Goal: Information Seeking & Learning: Check status

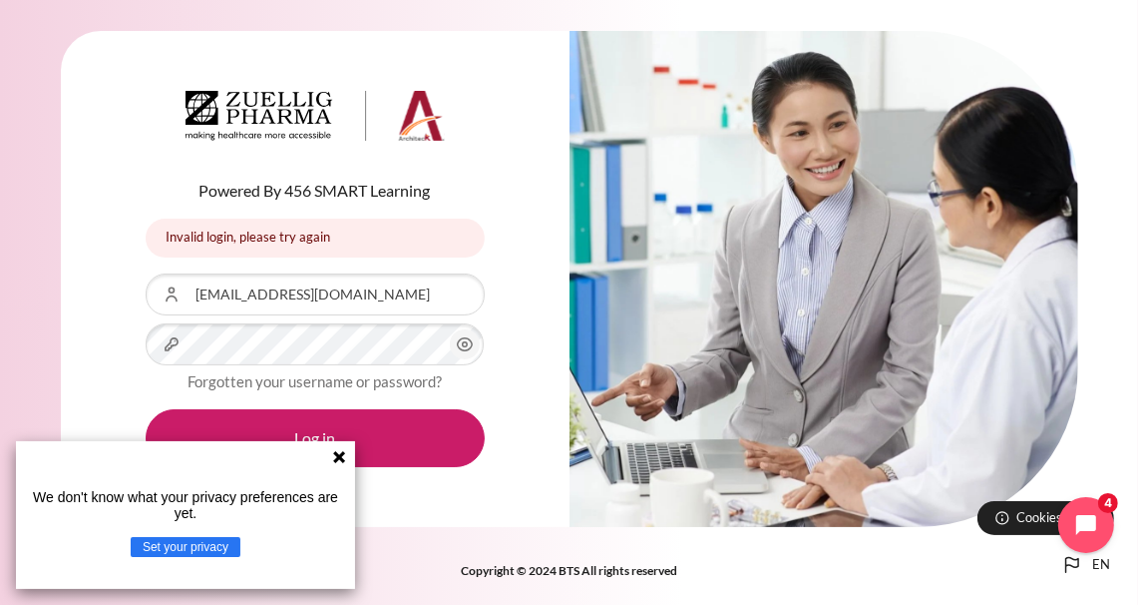
click at [341, 458] on icon at bounding box center [339, 457] width 12 height 12
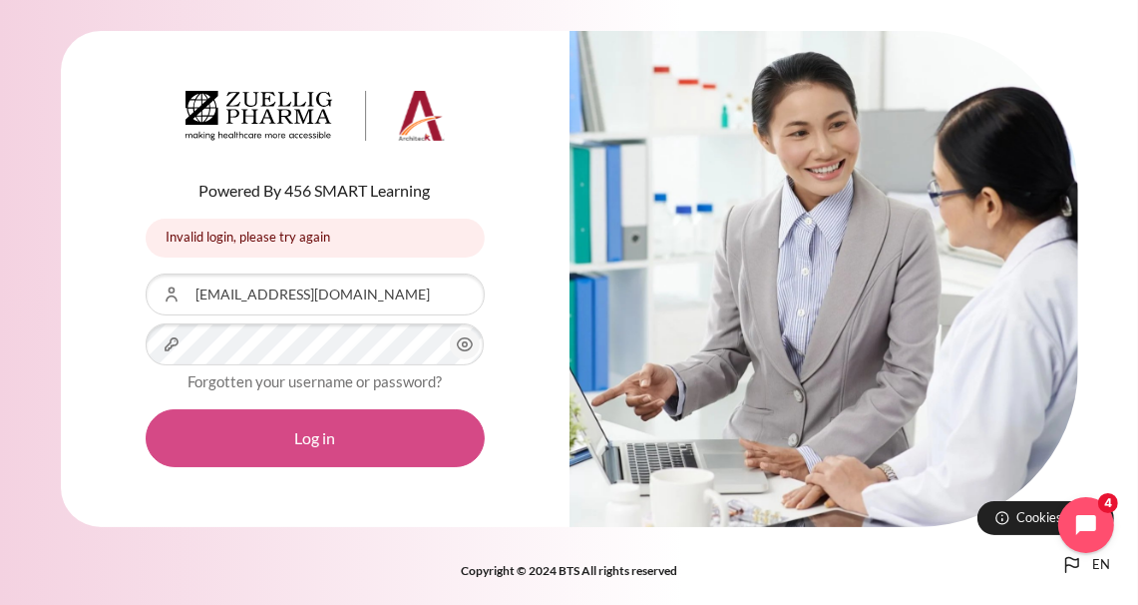
click at [364, 457] on button "Log in" at bounding box center [315, 438] width 339 height 58
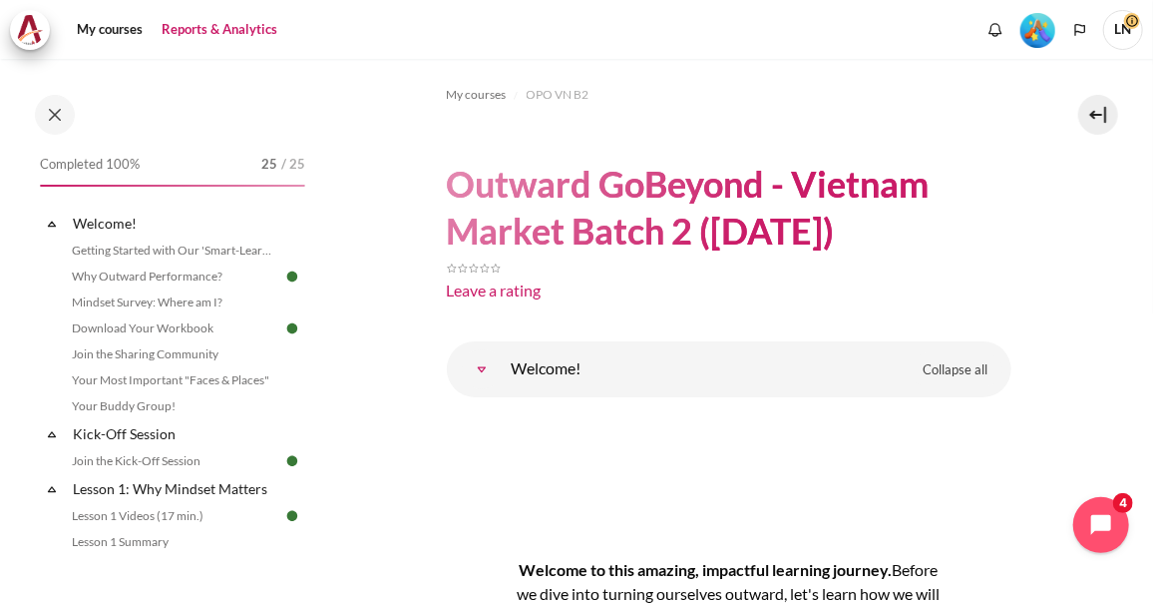
click at [191, 33] on link "Reports & Analytics" at bounding box center [220, 30] width 130 height 40
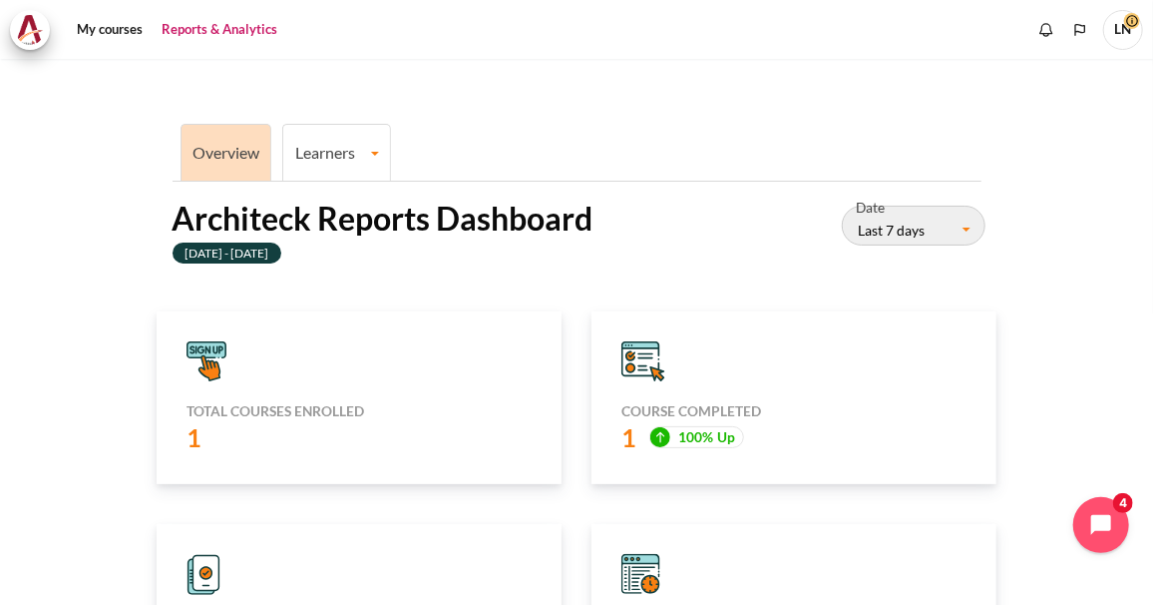
click at [354, 161] on link "Learners" at bounding box center [336, 152] width 107 height 19
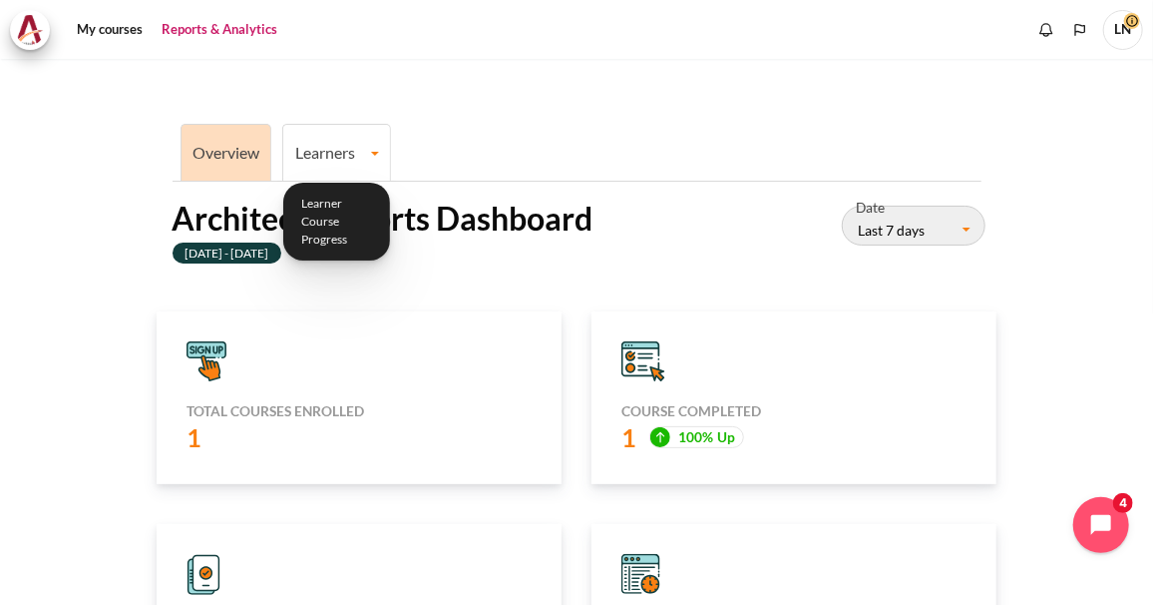
click at [376, 152] on link "Learners" at bounding box center [336, 152] width 107 height 19
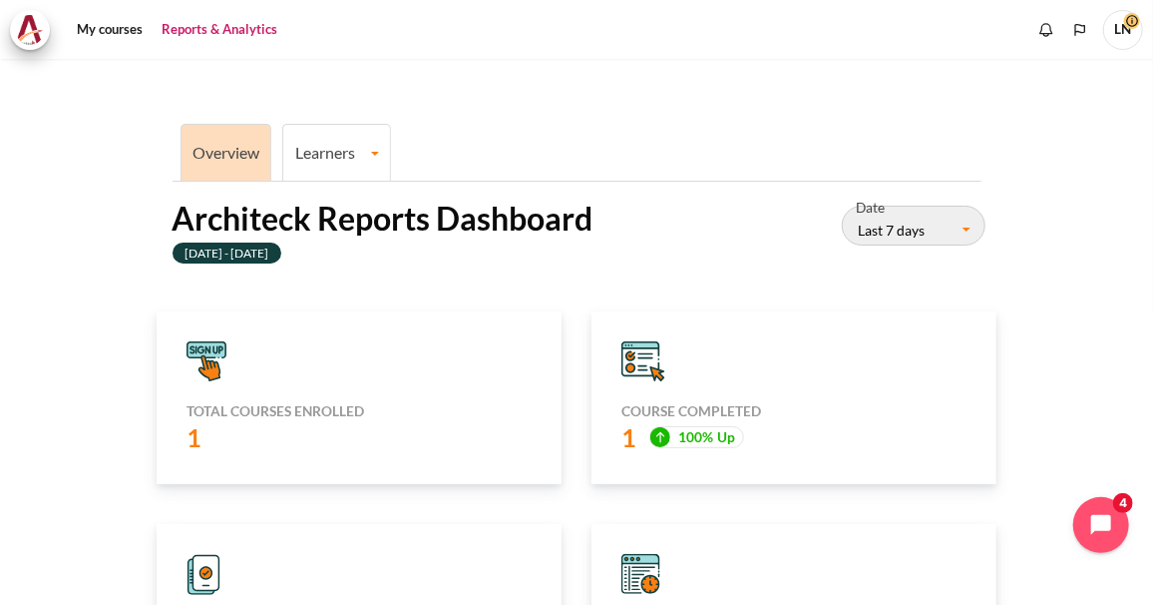
click at [215, 149] on link "Overview" at bounding box center [226, 152] width 67 height 19
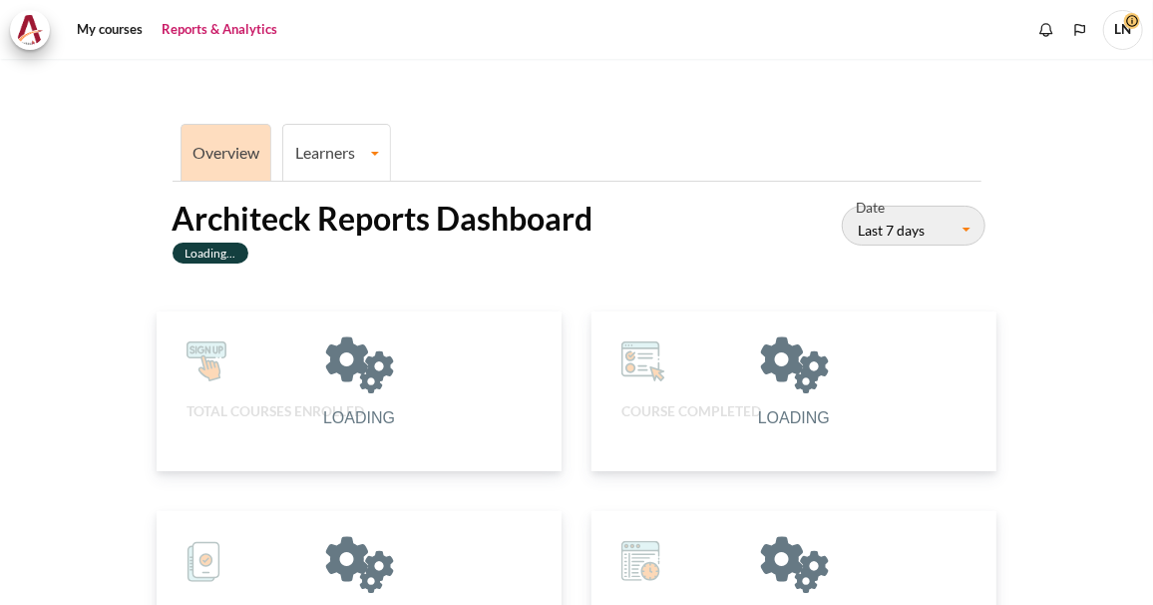
click at [238, 165] on li "Overview" at bounding box center [227, 152] width 92 height 57
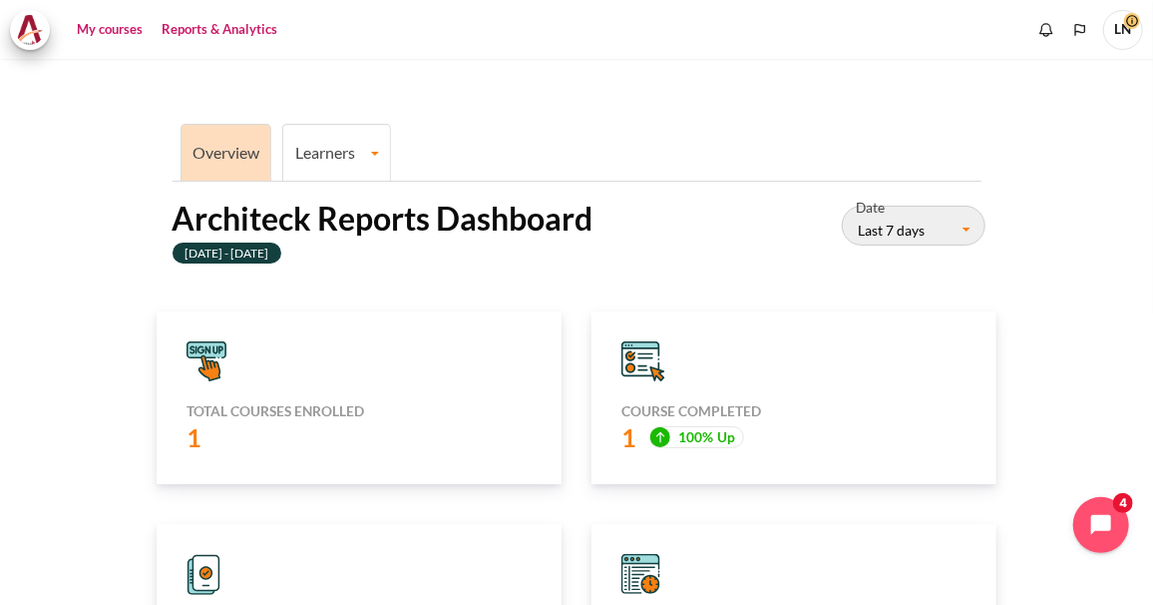
click at [112, 35] on link "My courses" at bounding box center [110, 30] width 80 height 40
click at [122, 32] on link "My courses" at bounding box center [110, 30] width 80 height 40
click at [128, 29] on link "My courses" at bounding box center [110, 30] width 80 height 40
click at [94, 28] on link "My courses" at bounding box center [110, 30] width 80 height 40
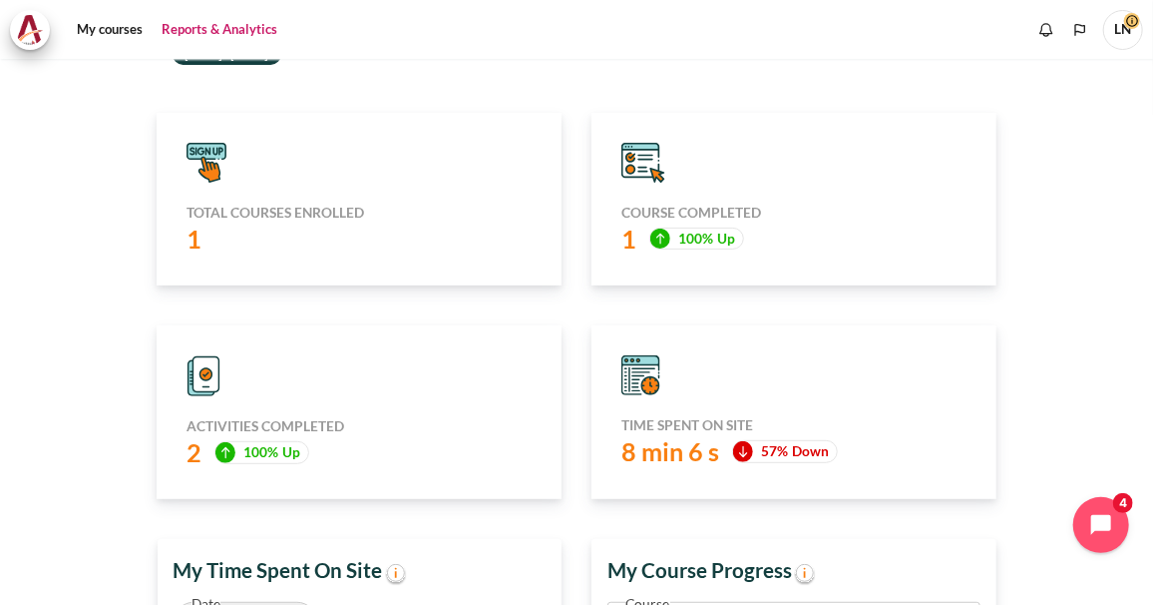
scroll to position [199, 0]
click at [238, 213] on h5 "Total courses enrolled" at bounding box center [359, 213] width 345 height 18
click at [204, 375] on icon "Content" at bounding box center [207, 374] width 12 height 12
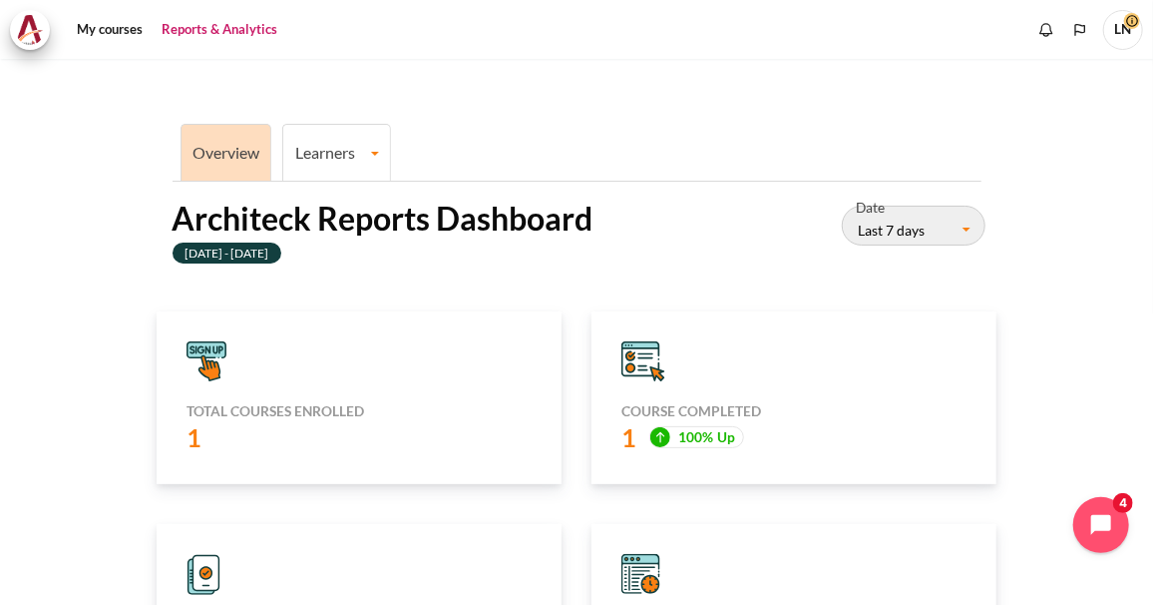
click at [321, 147] on link "Learners" at bounding box center [336, 152] width 107 height 19
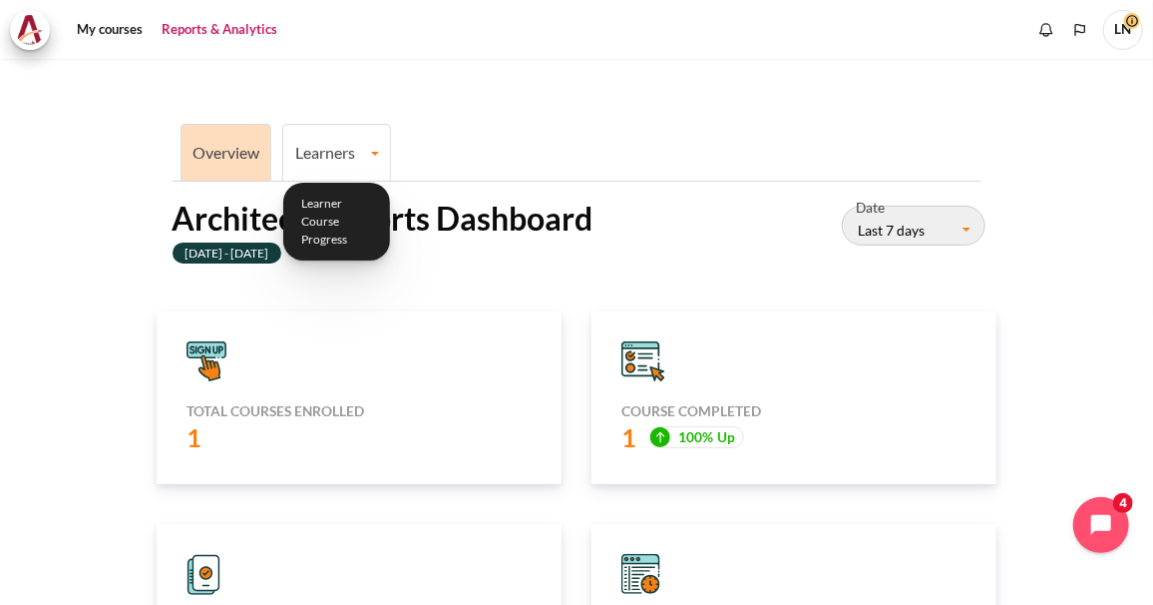
click at [371, 156] on link "Learners" at bounding box center [336, 152] width 107 height 19
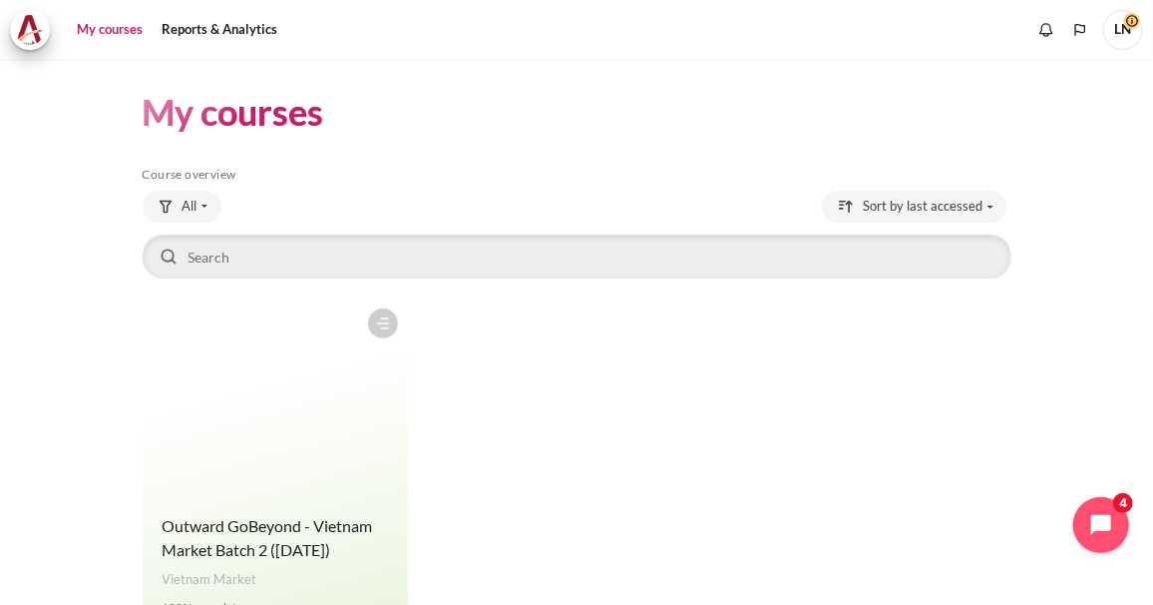
click at [278, 408] on figure "Content" at bounding box center [275, 398] width 265 height 200
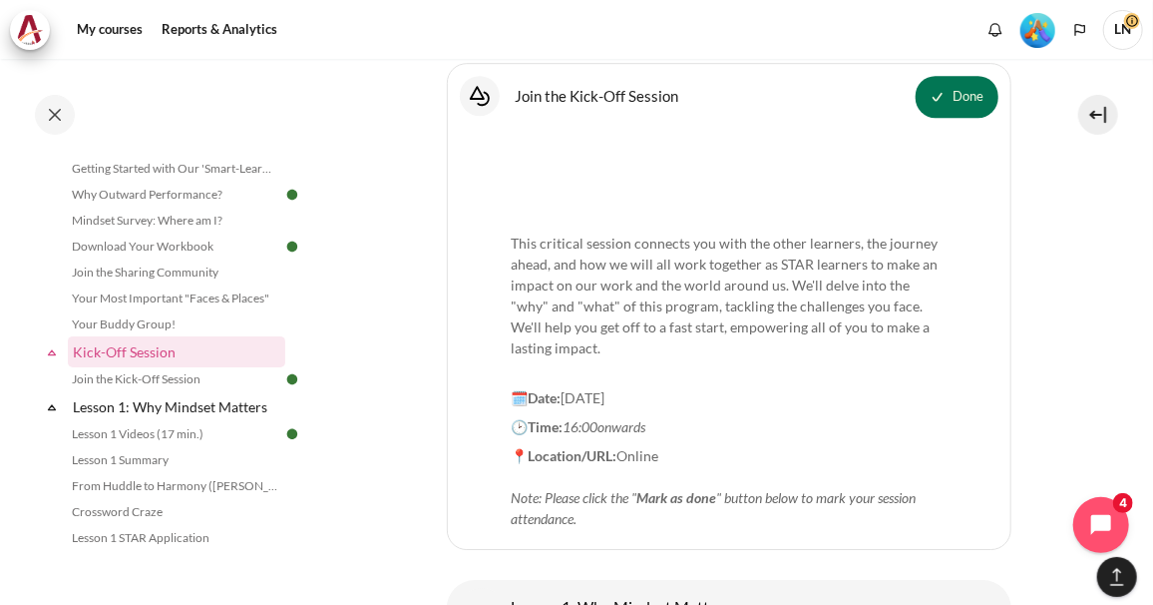
scroll to position [2449, 0]
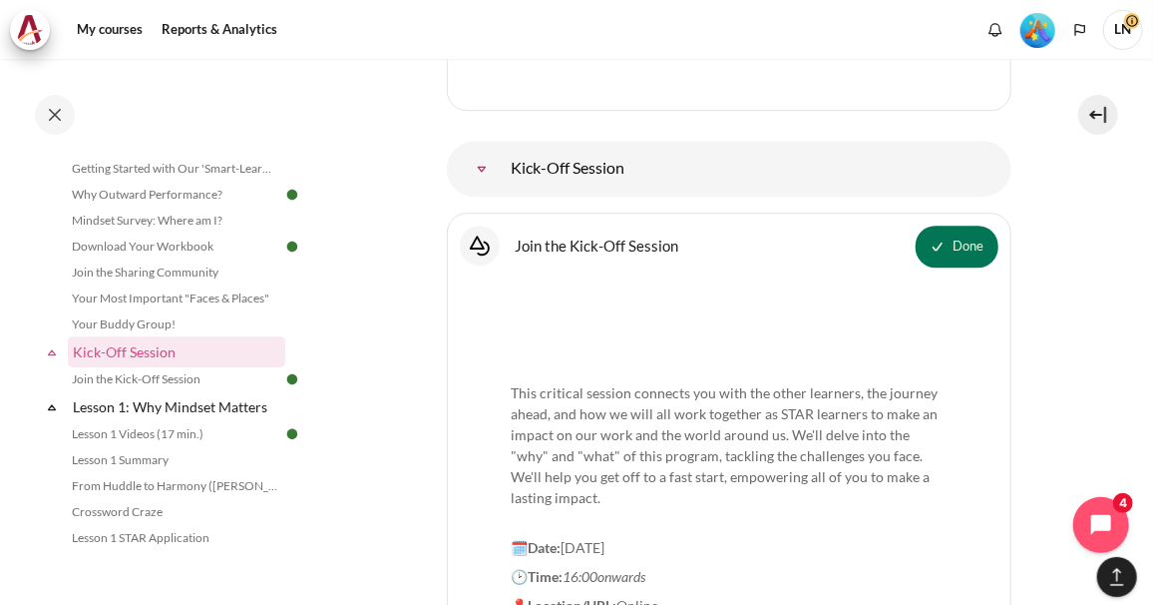
click at [1044, 28] on img "Level #5" at bounding box center [1038, 30] width 35 height 35
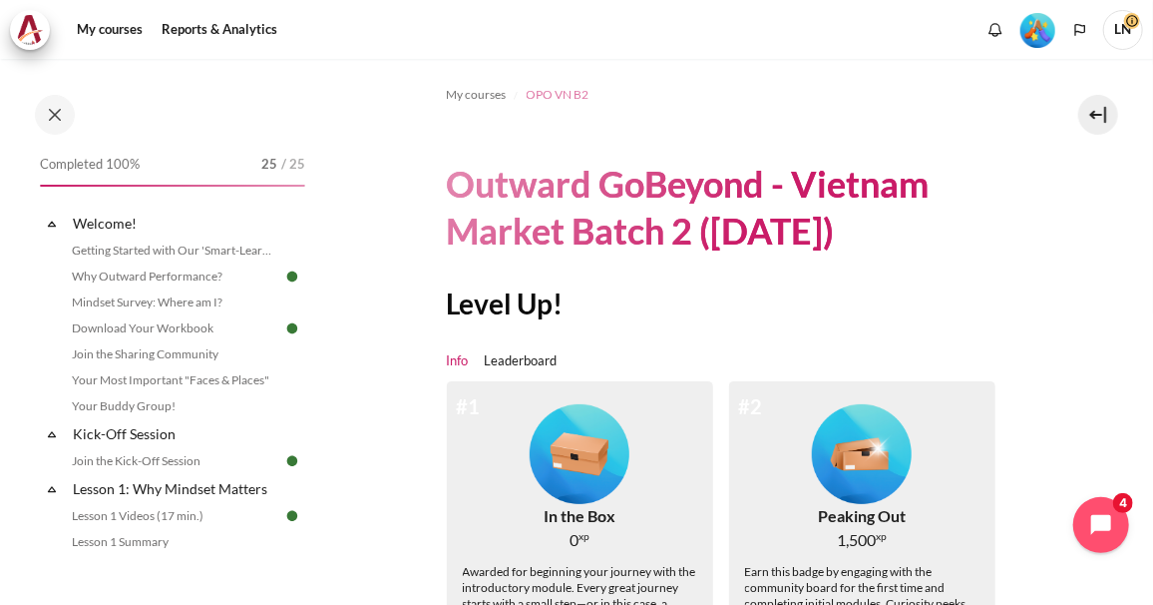
click at [563, 98] on span "OPO VN B2" at bounding box center [558, 95] width 63 height 18
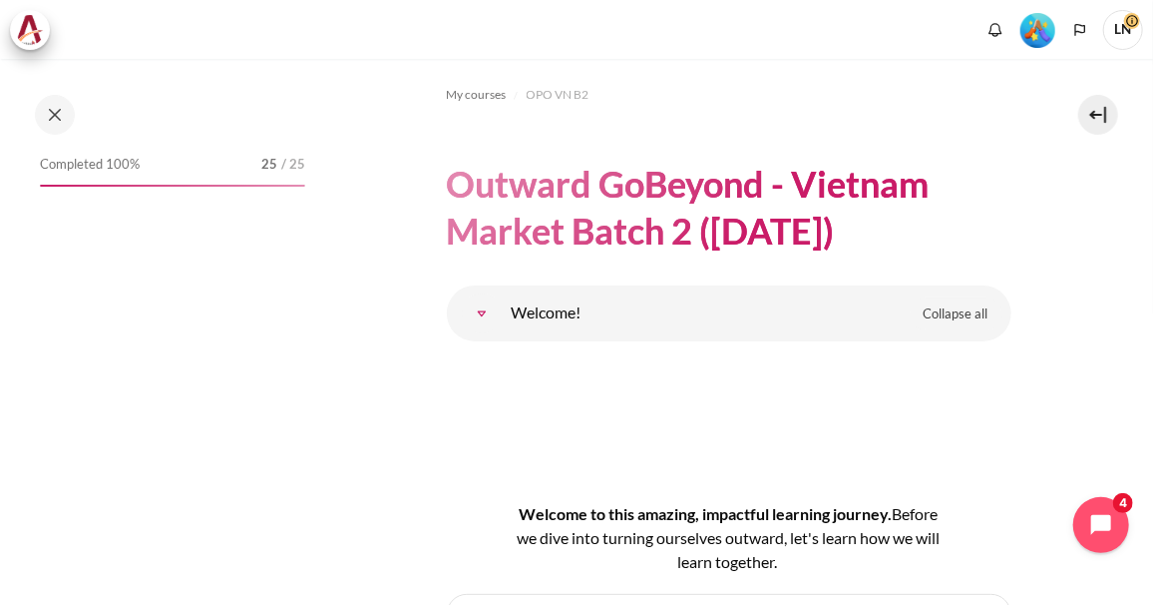
click at [1036, 28] on img "Level #5" at bounding box center [1038, 30] width 35 height 35
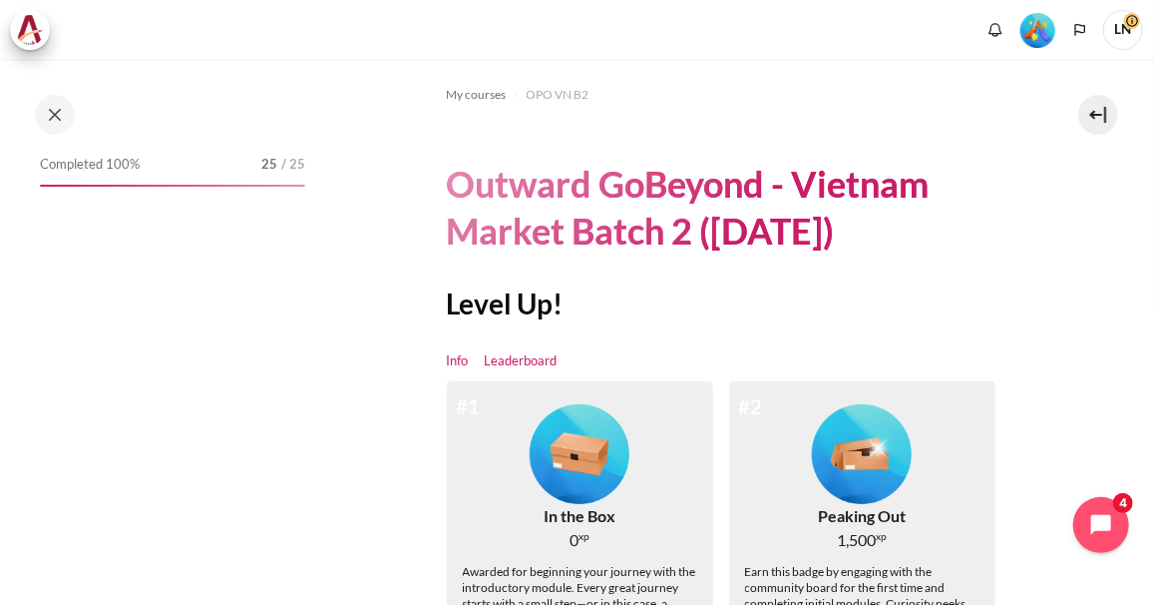
click at [527, 361] on link "Leaderboard" at bounding box center [521, 361] width 73 height 20
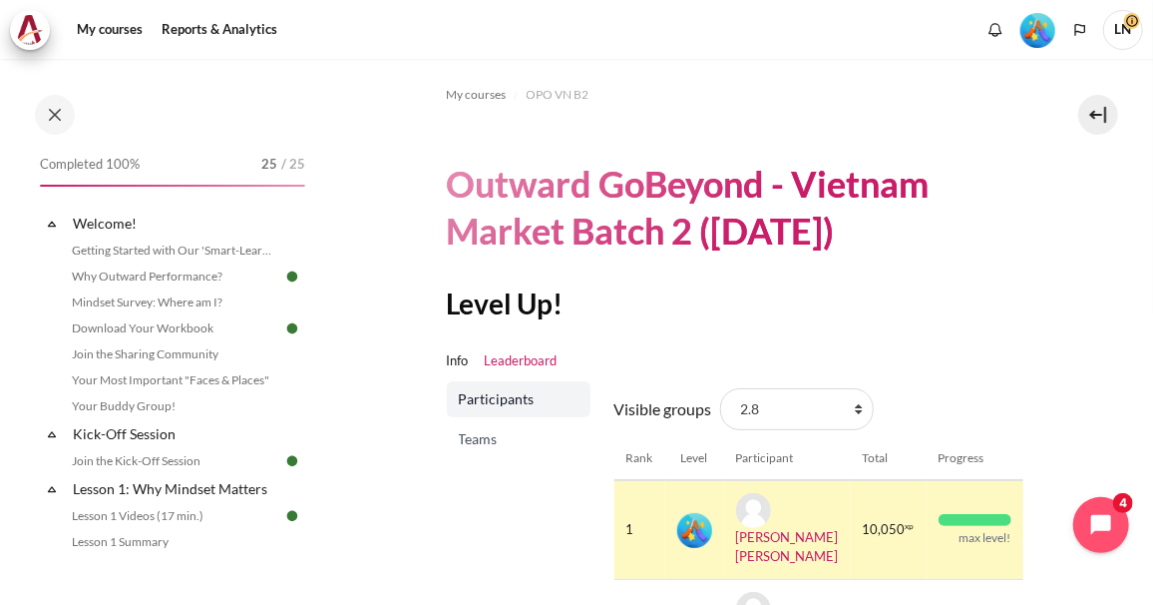
click at [485, 441] on span "Teams" at bounding box center [521, 439] width 124 height 20
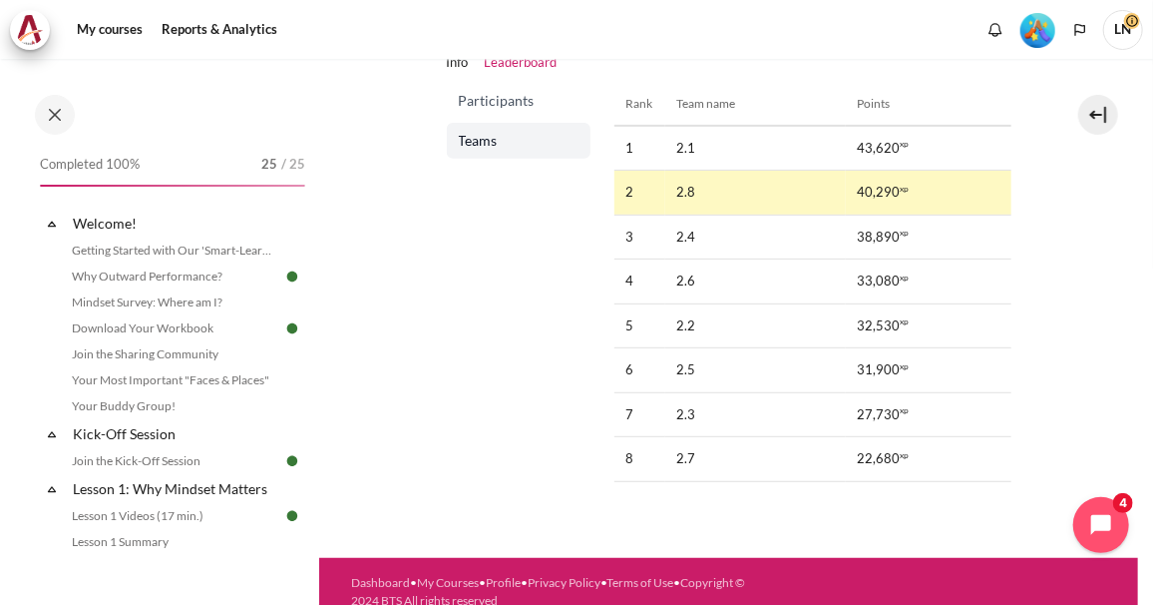
scroll to position [199, 0]
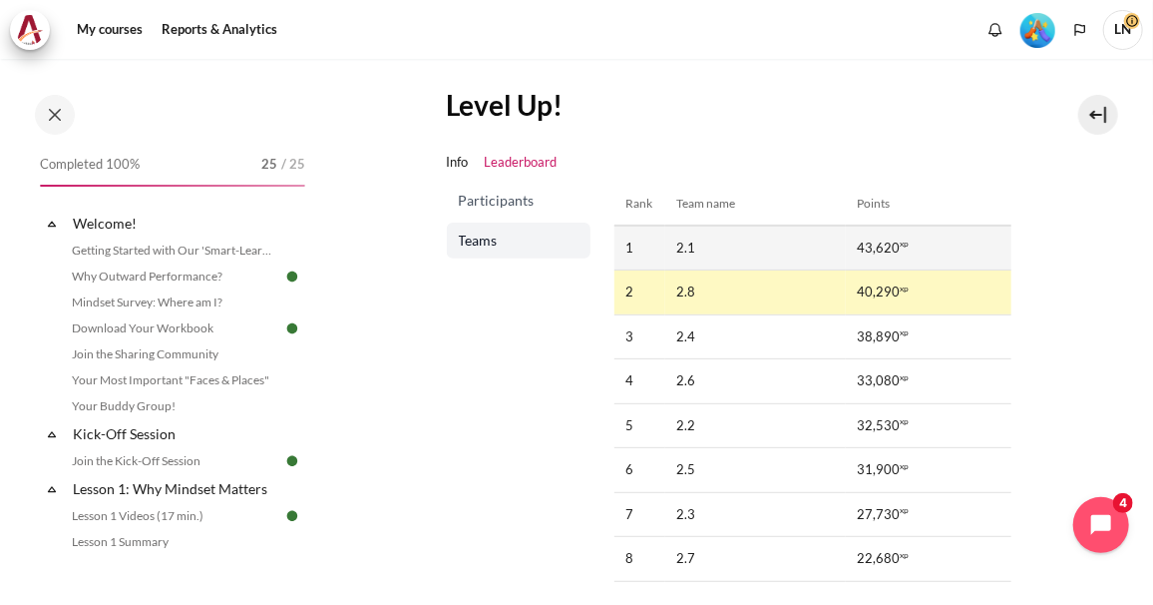
click at [683, 253] on td "2.1" at bounding box center [756, 247] width 181 height 45
click at [818, 251] on td "2.1" at bounding box center [756, 247] width 181 height 45
click at [775, 252] on td "2.1" at bounding box center [756, 247] width 181 height 45
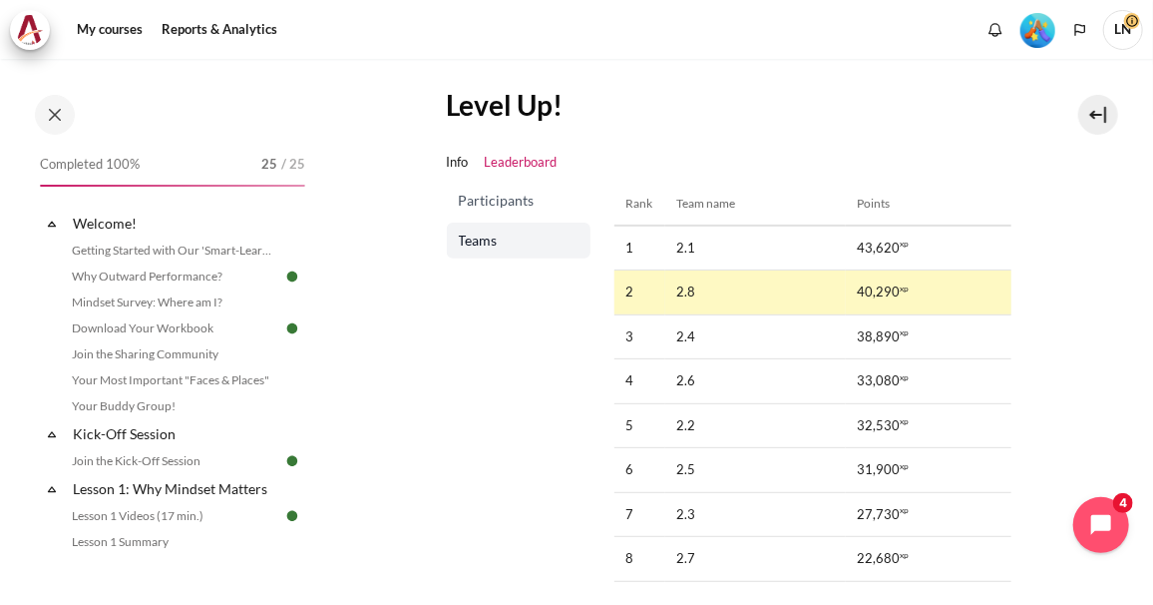
click at [741, 296] on td "2.8" at bounding box center [756, 292] width 181 height 45
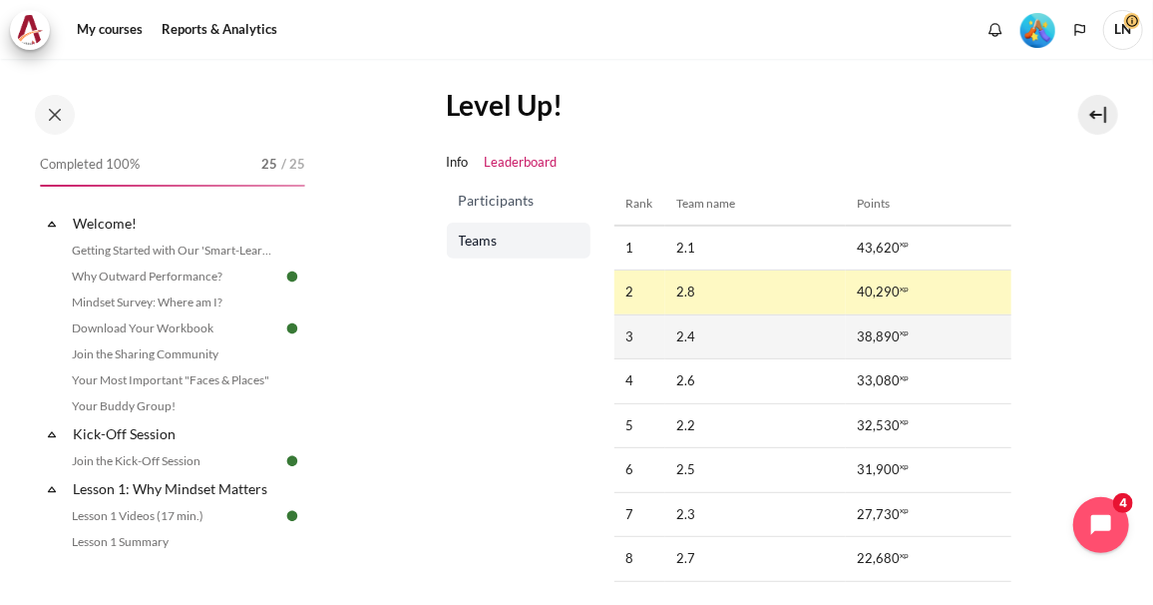
click at [732, 346] on td "2.4" at bounding box center [756, 336] width 181 height 45
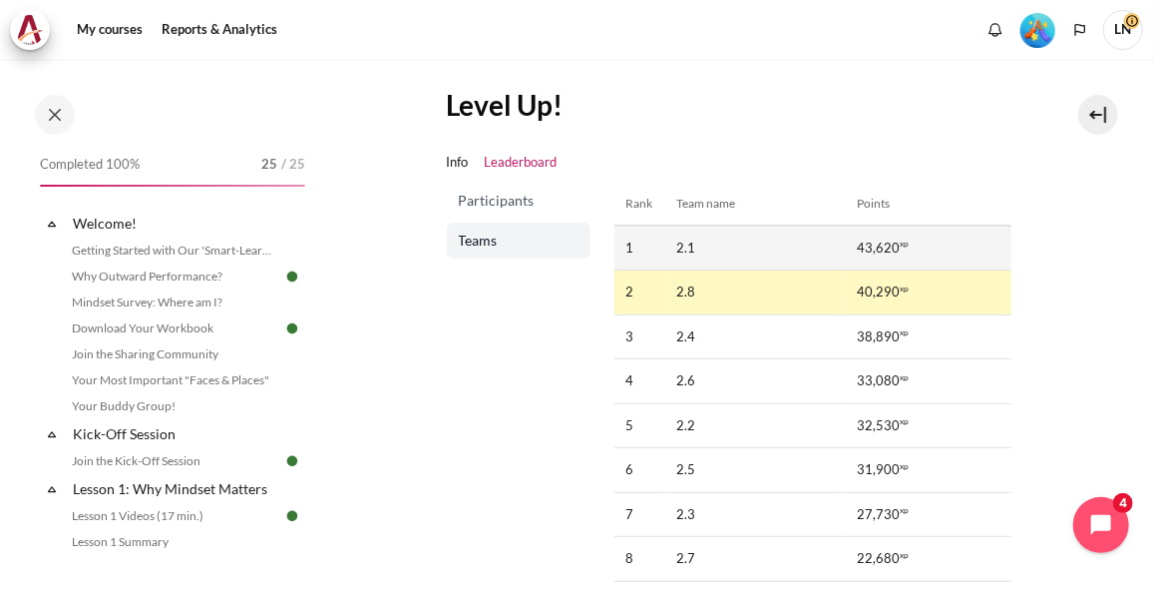
click at [724, 267] on td "2.1" at bounding box center [756, 247] width 181 height 45
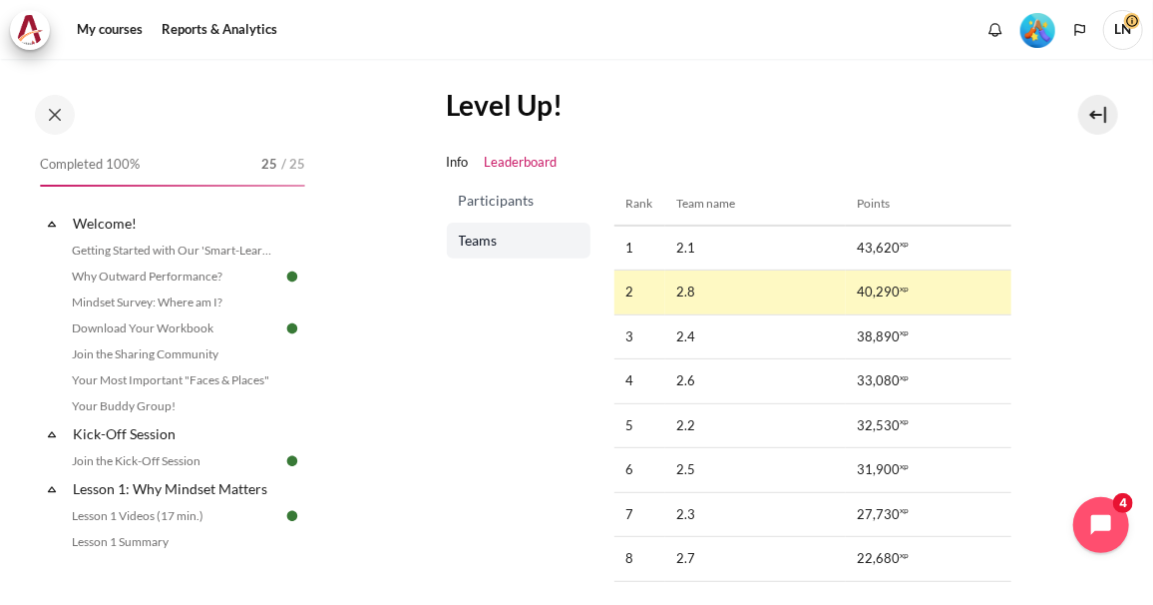
click at [501, 199] on span "Participants" at bounding box center [521, 201] width 124 height 20
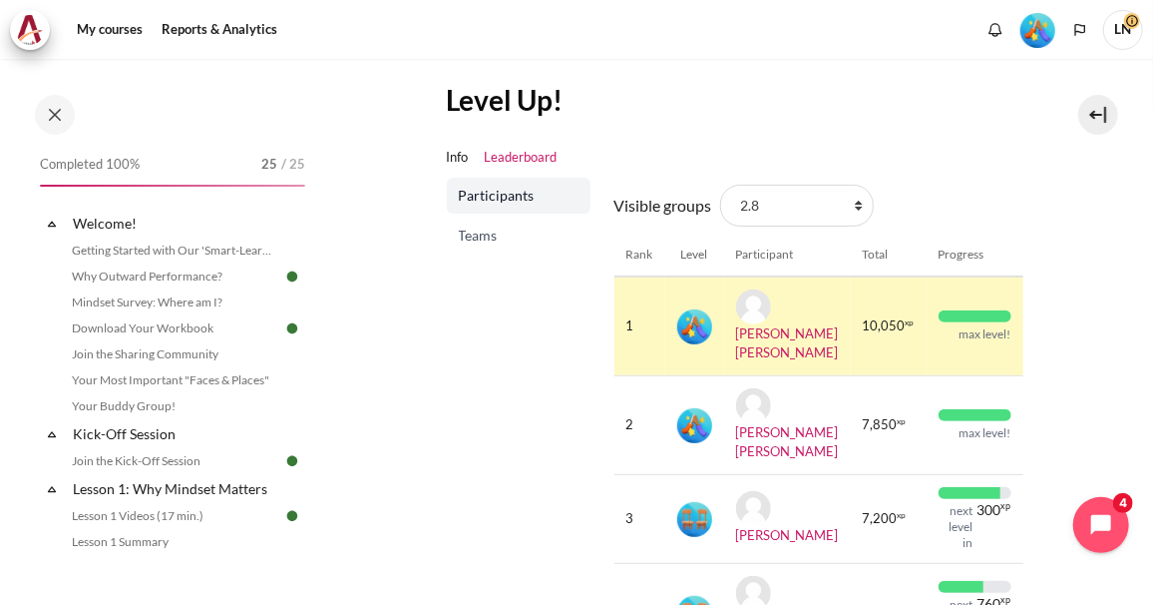
scroll to position [52, 0]
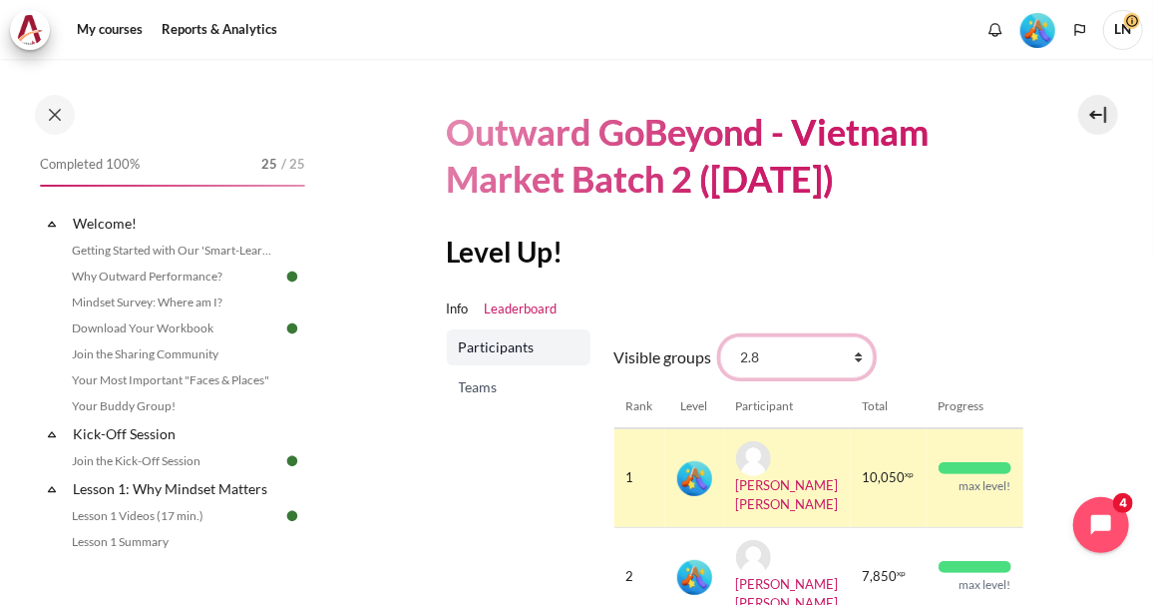
click at [857, 360] on select "All participants 2.8 2.1 2.2 2.3 2.4 2.5 2.6 2.7" at bounding box center [797, 357] width 154 height 42
select select "4944"
click at [720, 336] on select "All participants 2.8 2.1 2.2 2.3 2.4 2.5 2.6 2.7" at bounding box center [797, 357] width 154 height 42
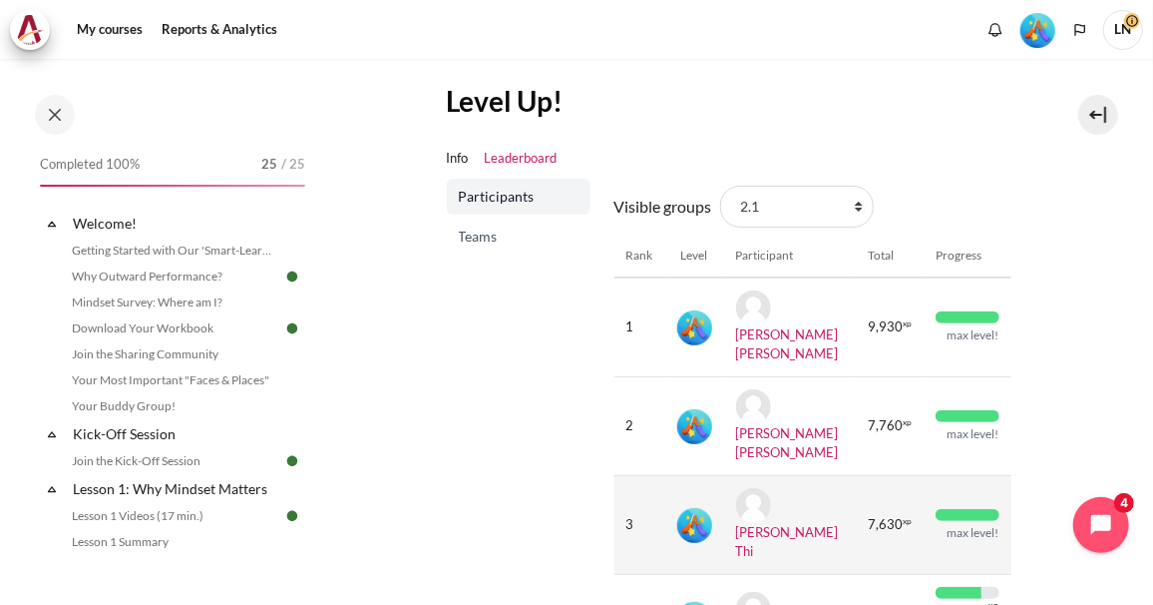
scroll to position [199, 0]
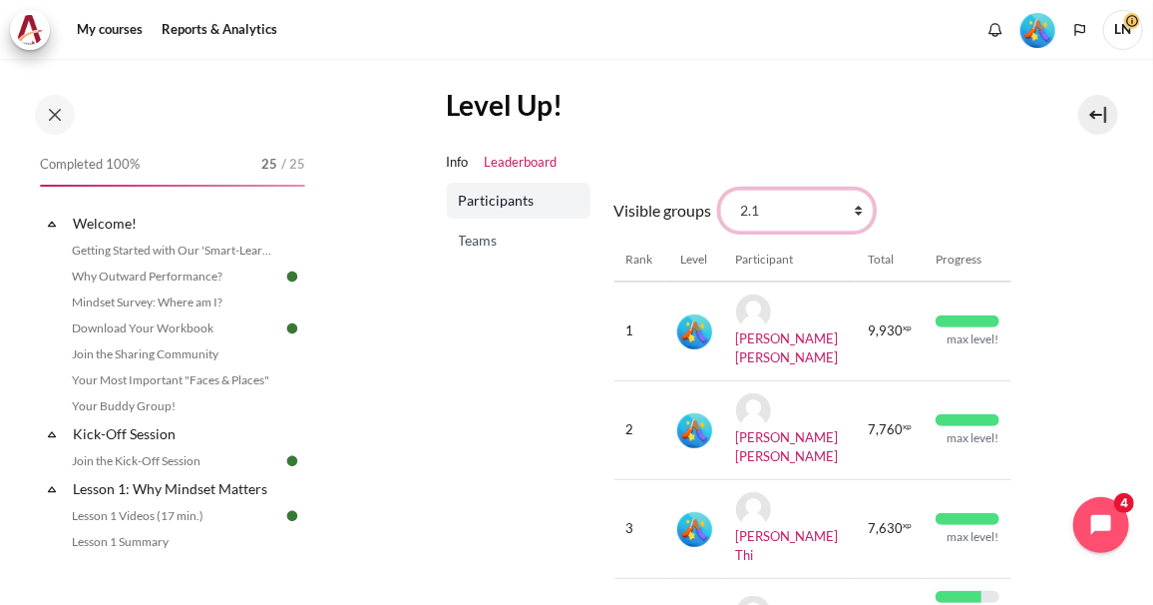
click at [847, 213] on select "All participants 2.8 2.1 2.2 2.3 2.4 2.5 2.6 2.7" at bounding box center [797, 211] width 154 height 42
select select "4945"
click at [720, 190] on select "All participants 2.8 2.1 2.2 2.3 2.4 2.5 2.6 2.7" at bounding box center [797, 211] width 154 height 42
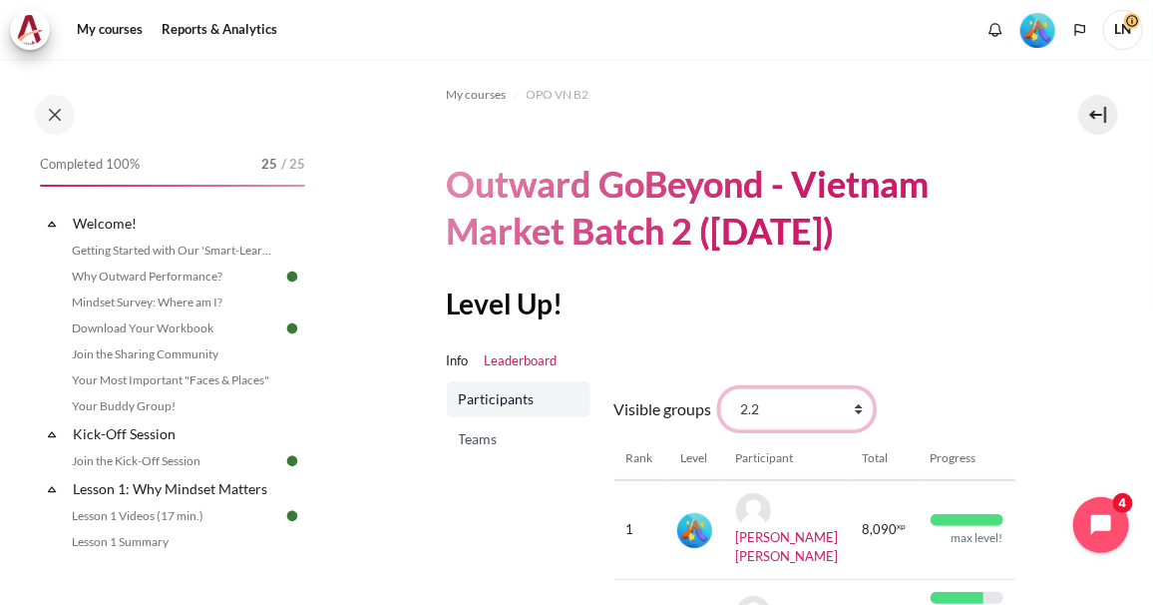
click at [843, 401] on select "All participants 2.8 2.1 2.2 2.3 2.4 2.5 2.6 2.7" at bounding box center [797, 409] width 154 height 42
select select "4946"
click at [720, 388] on select "All participants 2.8 2.1 2.2 2.3 2.4 2.5 2.6 2.7" at bounding box center [797, 409] width 154 height 42
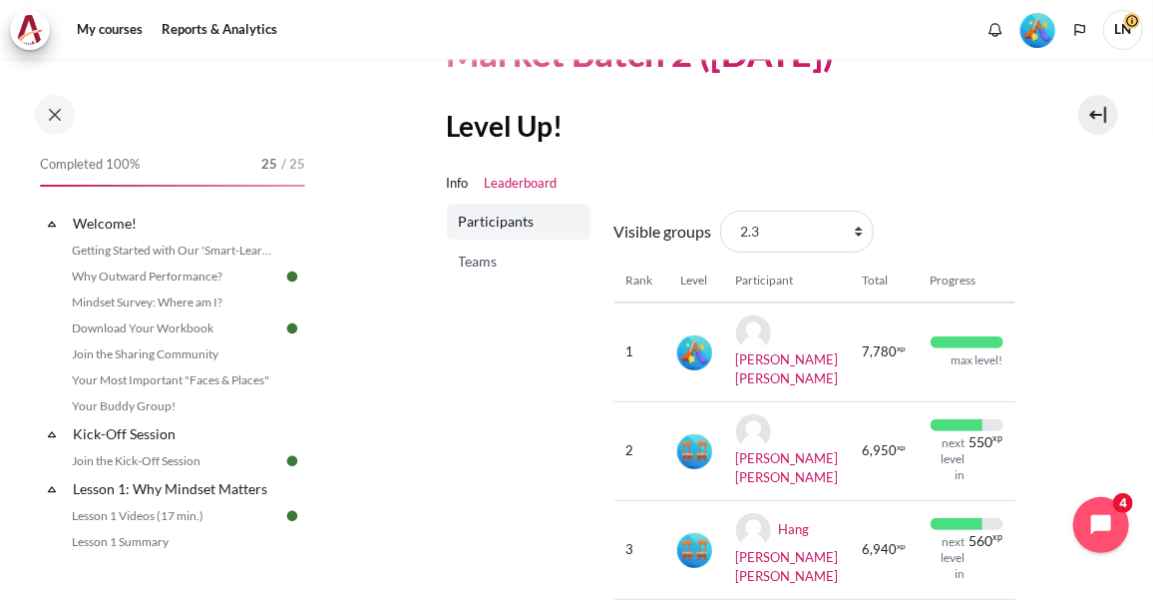
scroll to position [172, 0]
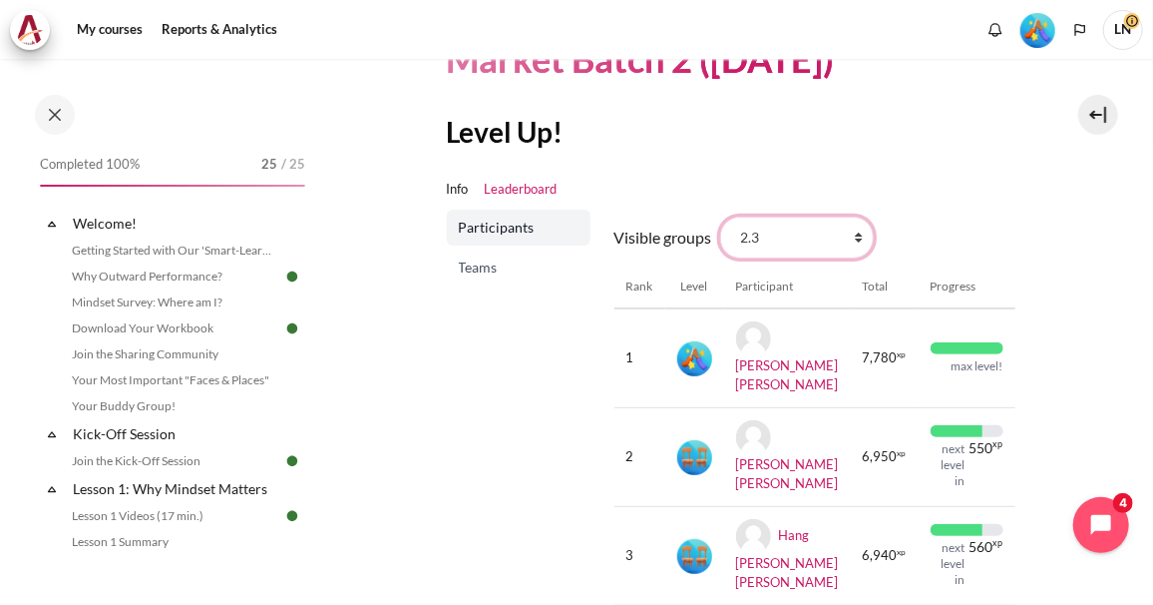
click at [855, 240] on select "All participants 2.8 2.1 2.2 2.3 2.4 2.5 2.6 2.7" at bounding box center [797, 238] width 154 height 42
select select "4947"
click at [720, 217] on select "All participants 2.8 2.1 2.2 2.3 2.4 2.5 2.6 2.7" at bounding box center [797, 238] width 154 height 42
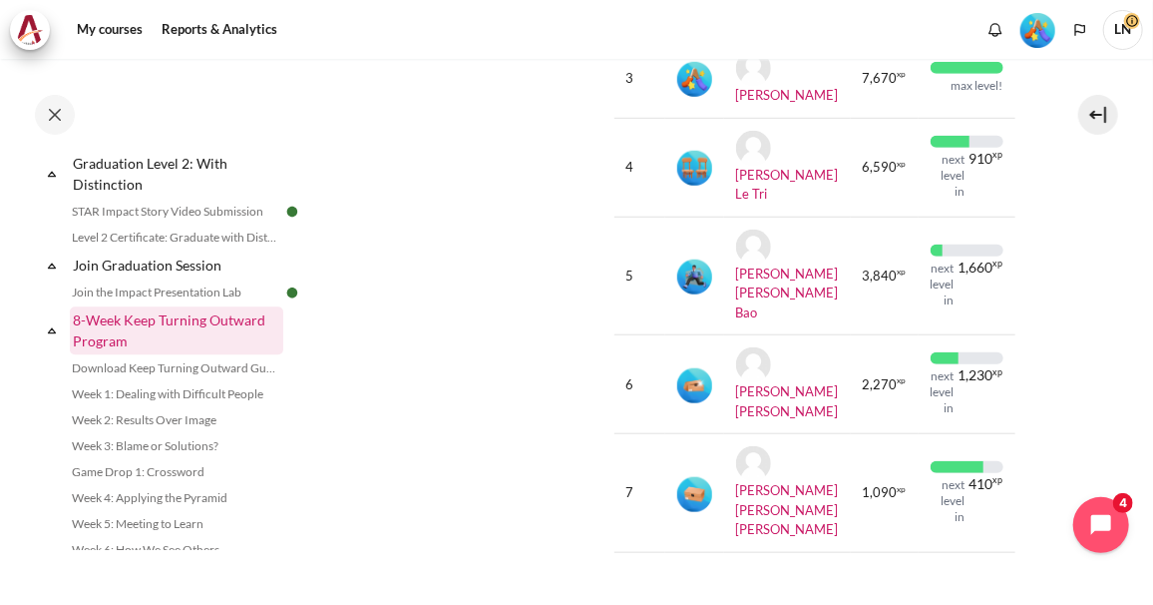
scroll to position [2294, 0]
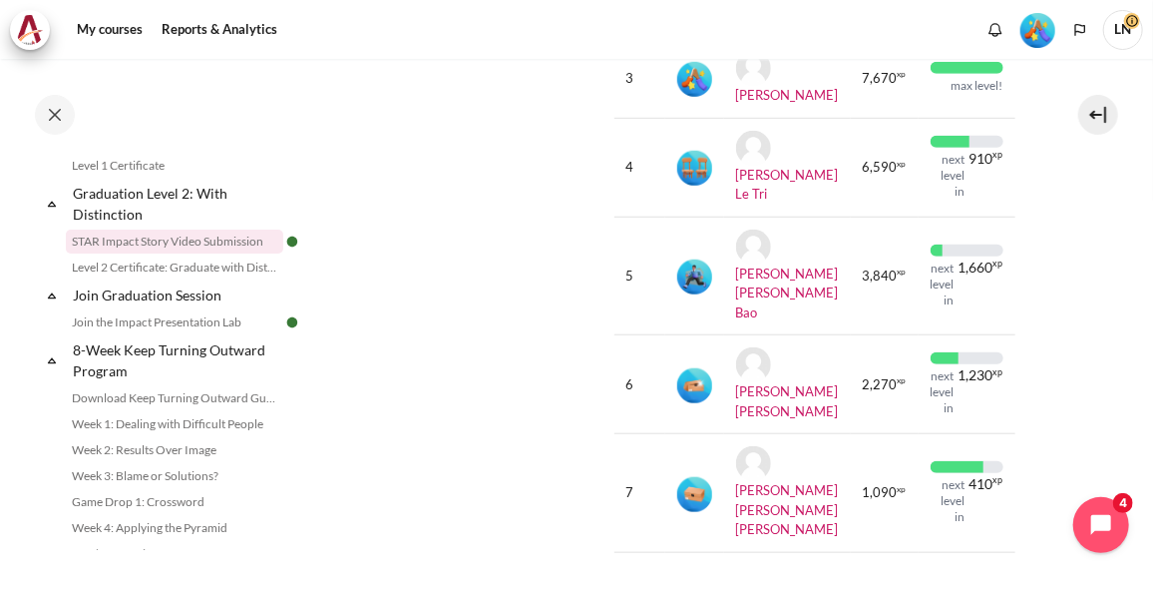
click at [203, 253] on link "STAR Impact Story Video Submission" at bounding box center [175, 241] width 218 height 24
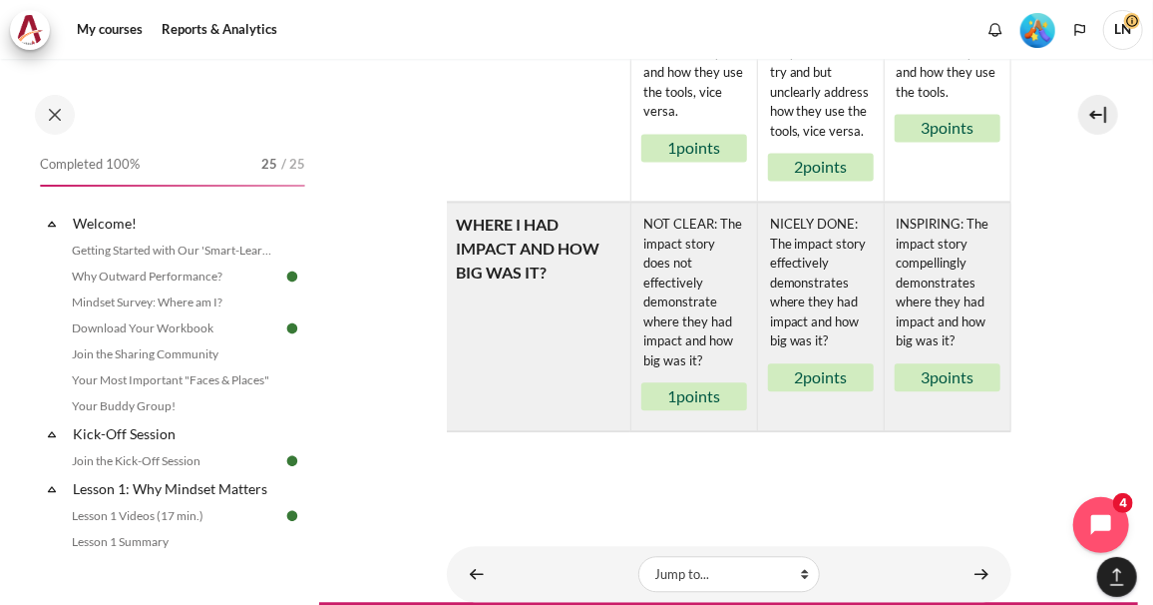
click at [1120, 31] on span "LN" at bounding box center [1124, 30] width 40 height 40
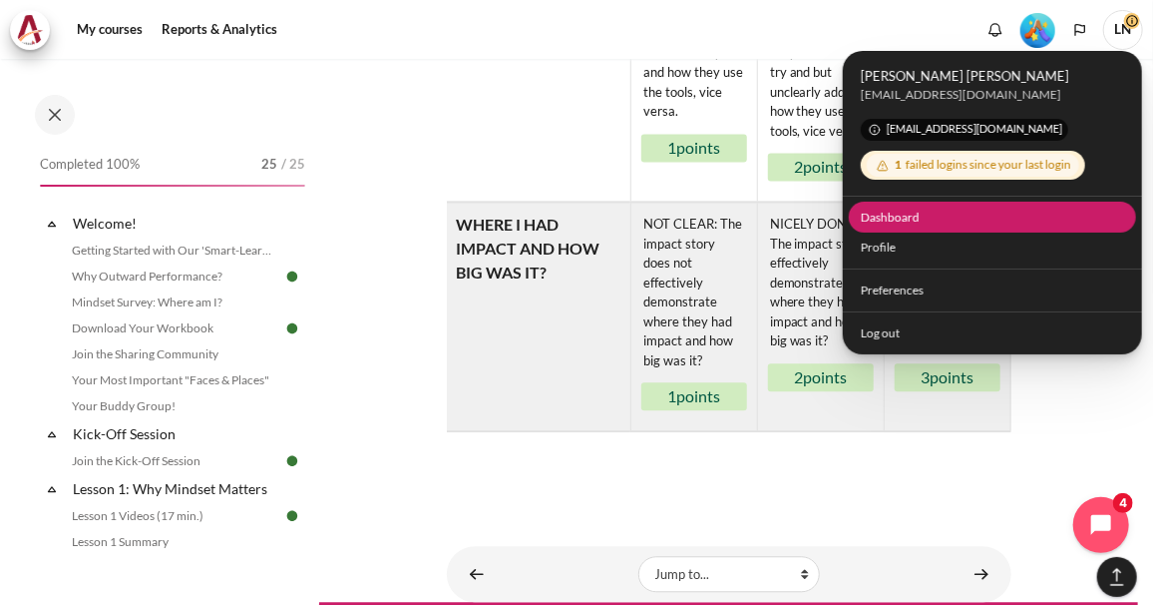
click at [903, 221] on link "Dashboard" at bounding box center [993, 217] width 288 height 31
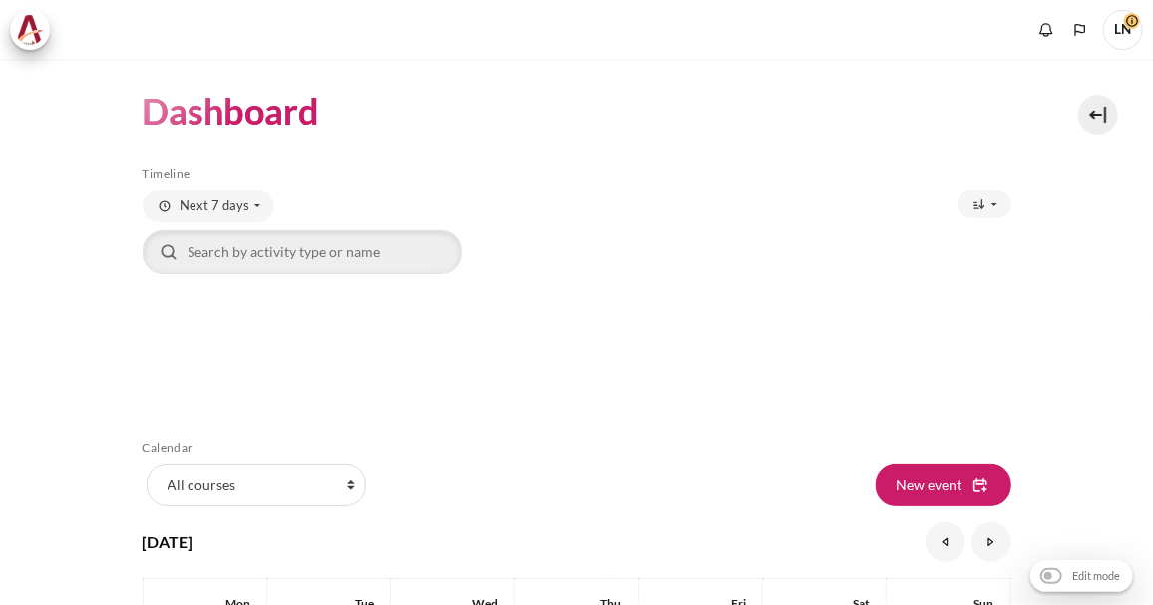
scroll to position [498, 0]
